Goal: Task Accomplishment & Management: Complete application form

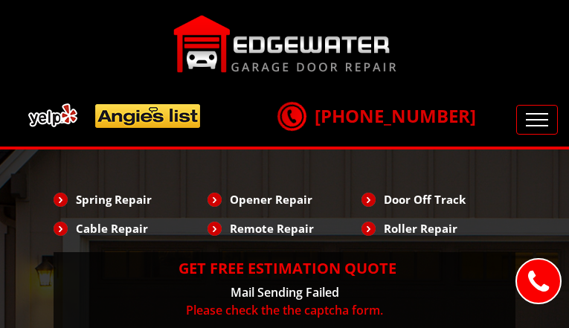
type input "tmSlbDSZQ"
type input "2058998283"
type input "[EMAIL_ADDRESS][DOMAIN_NAME]"
type input "emvNpCFWgWvqET"
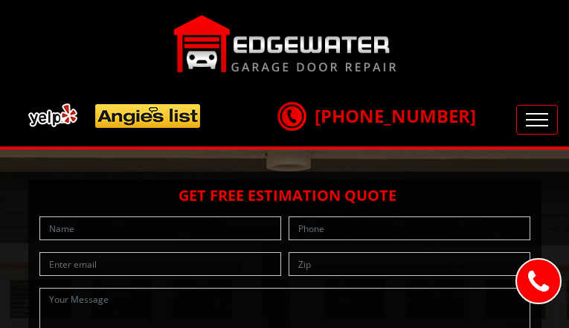
type input "ZCMmFsDwNouafvJ"
type input "9824819801"
type input "[EMAIL_ADDRESS][DOMAIN_NAME]"
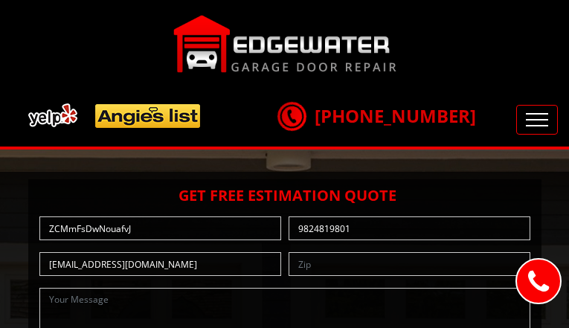
type input "sfukLCnQ"
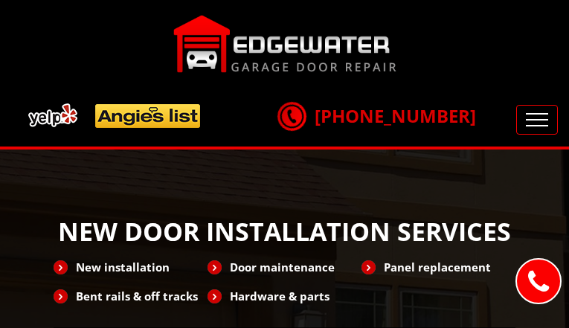
type input "XnoHpVzYtklhqr"
type input "3329691113"
type input "[EMAIL_ADDRESS][DOMAIN_NAME]"
type input "RKmIzoFYbJZANWLS"
